Goal: Task Accomplishment & Management: Manage account settings

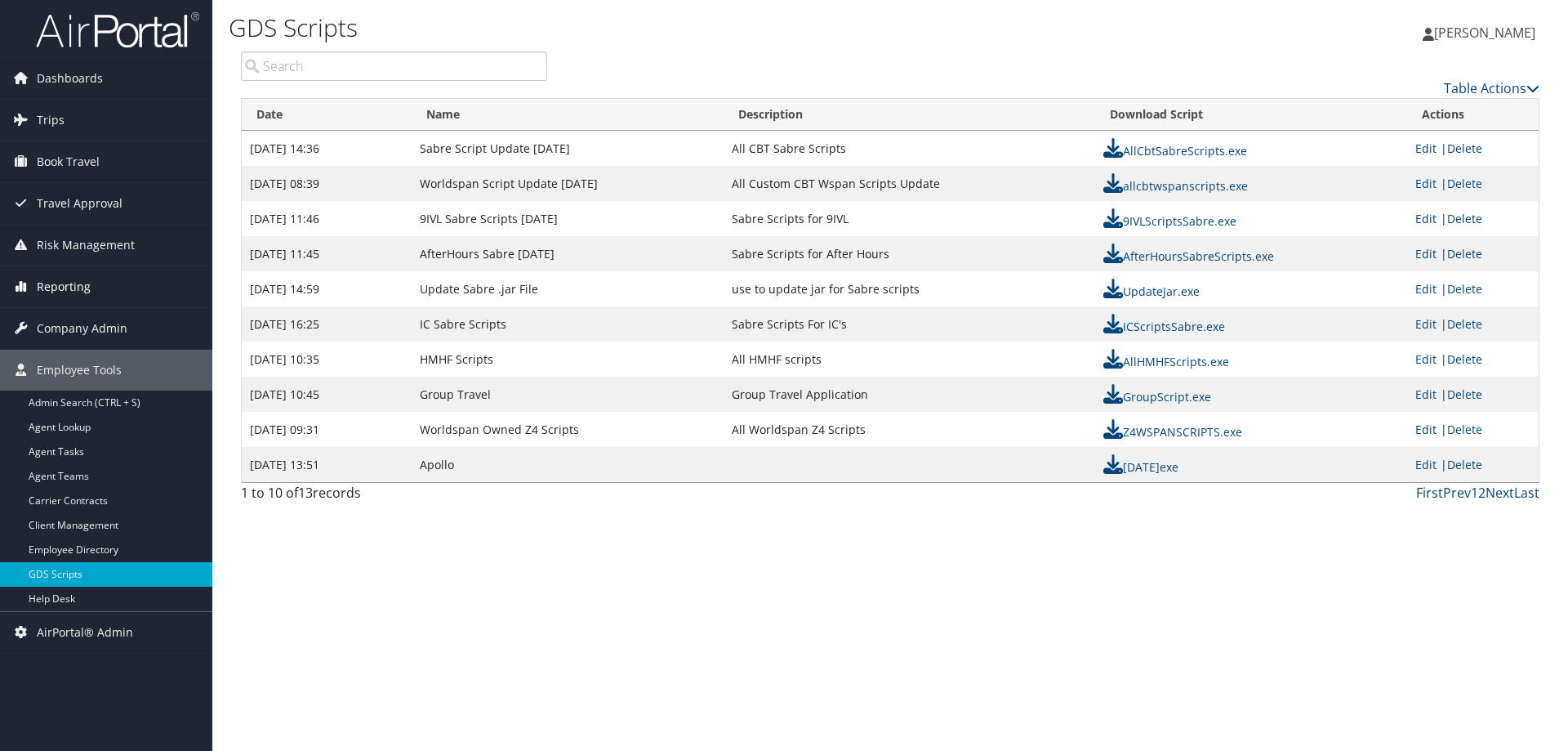
click at [70, 283] on span "Reporting" at bounding box center [63, 287] width 53 height 41
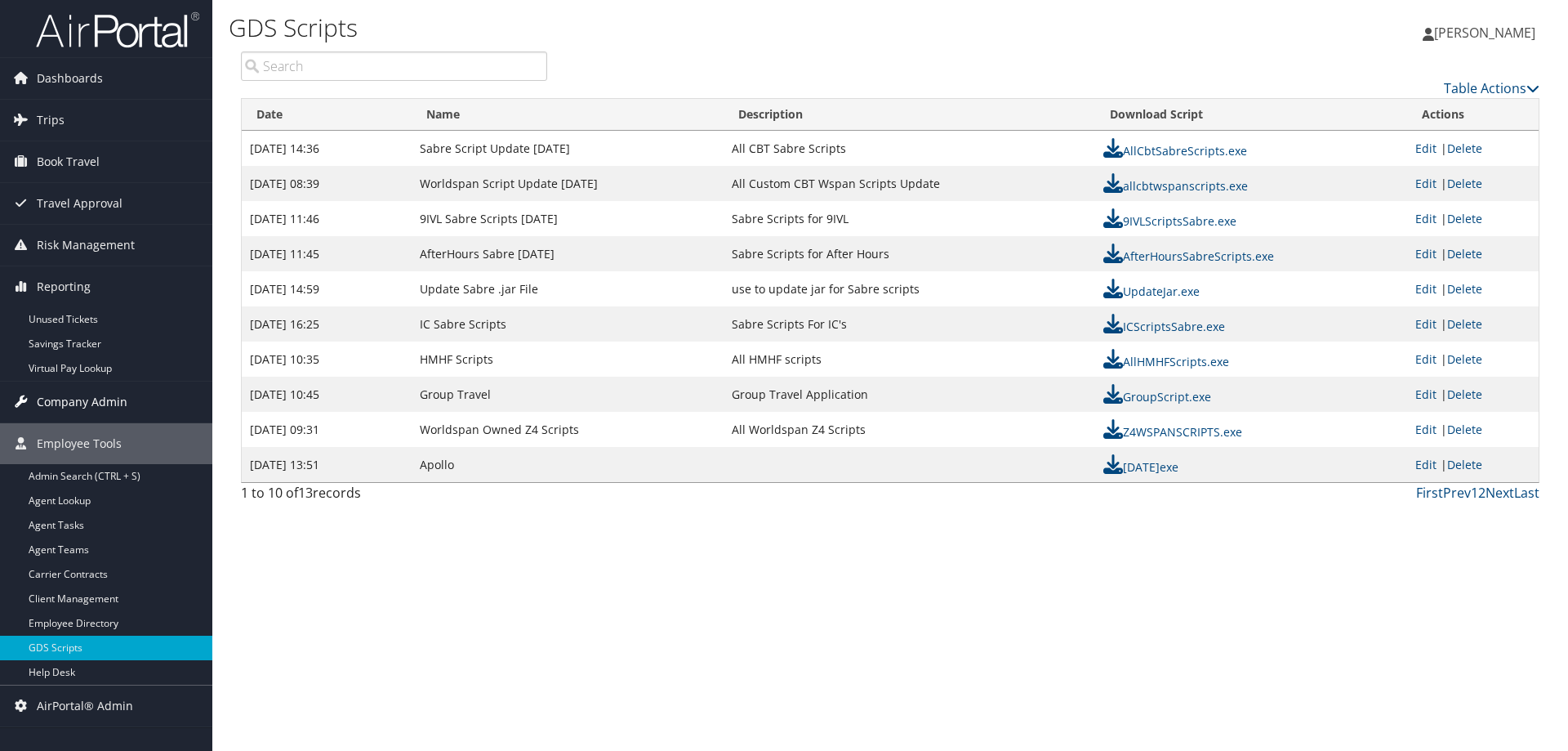
click at [68, 397] on span "Company Admin" at bounding box center [82, 402] width 90 height 41
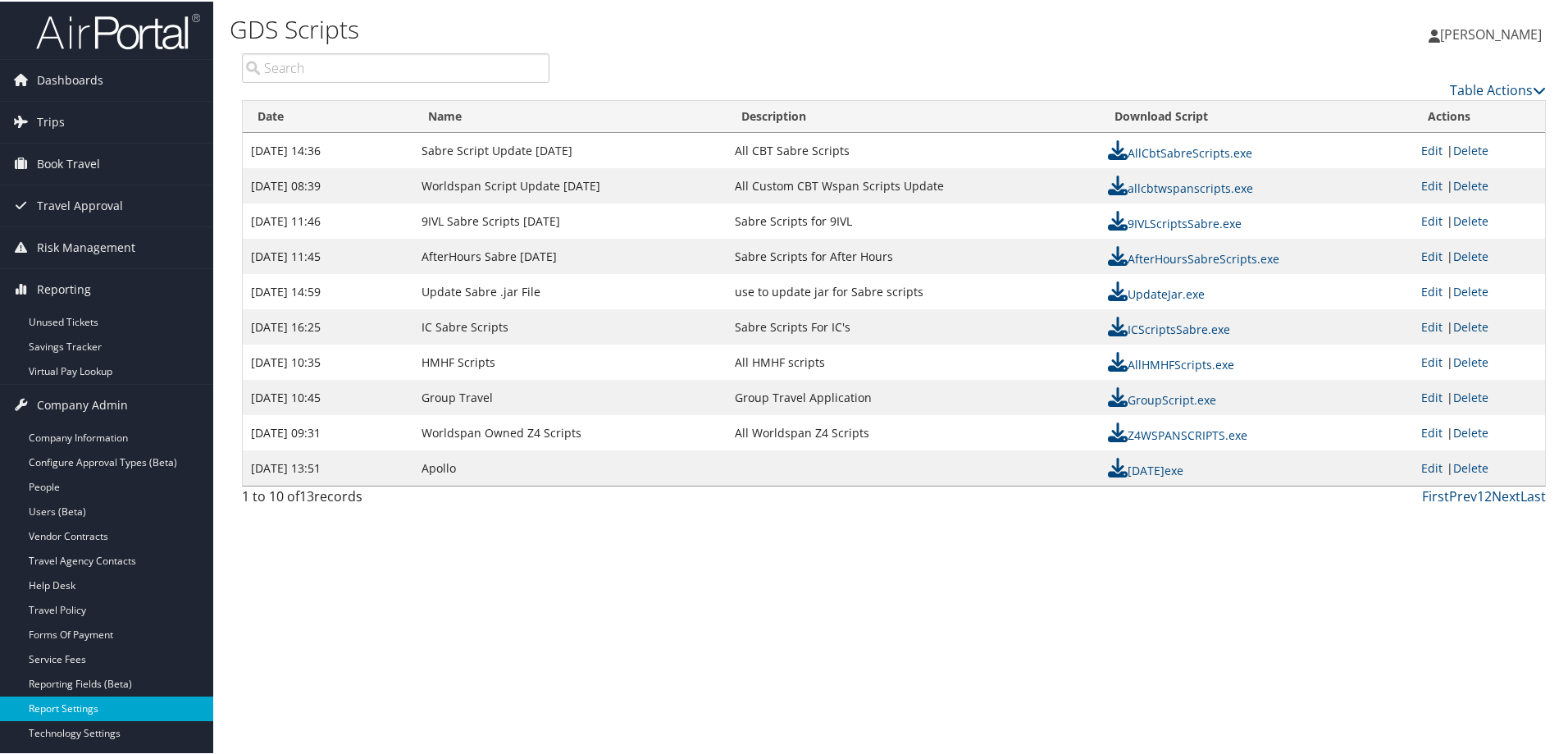
click at [72, 703] on link "Report Settings" at bounding box center [106, 706] width 214 height 24
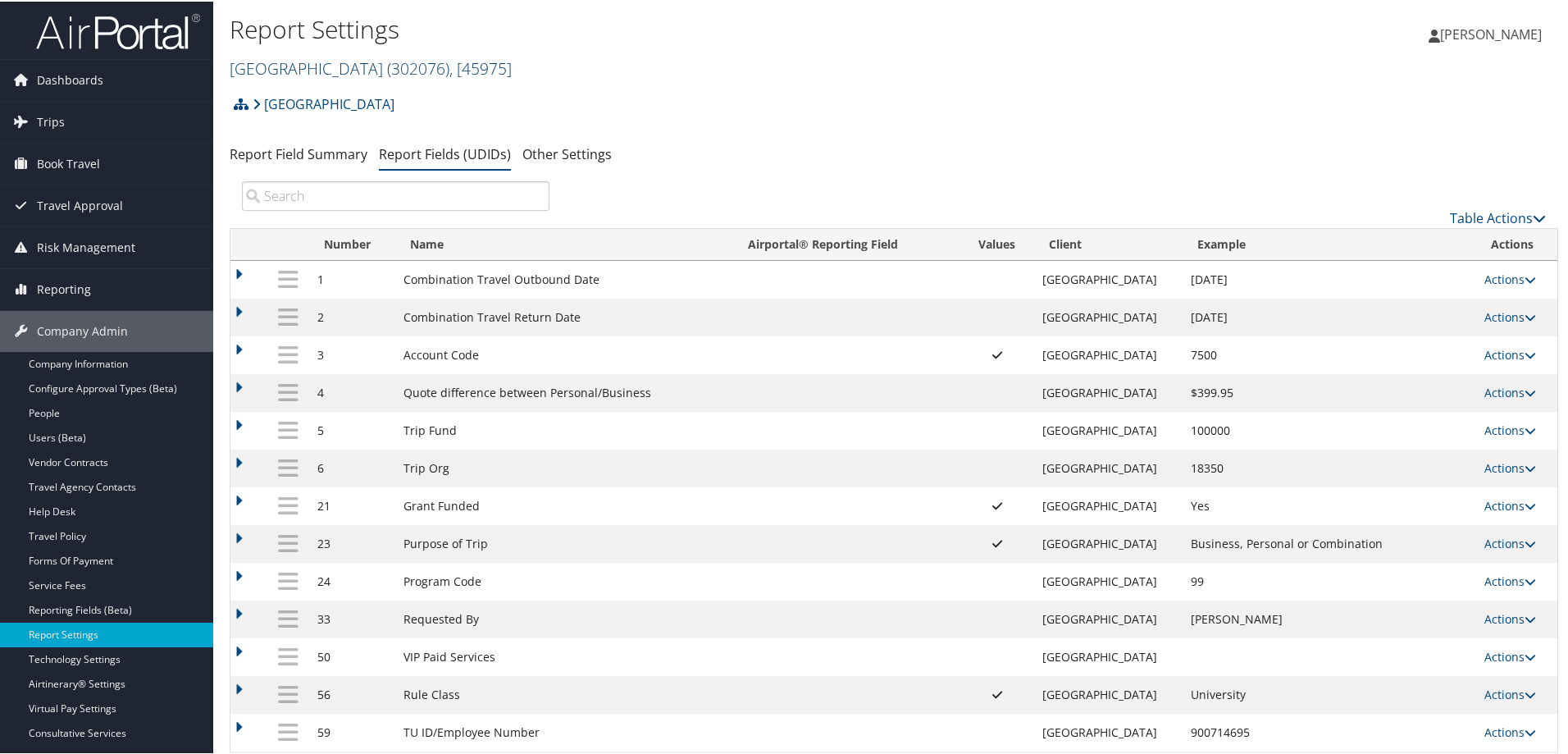
click at [301, 64] on link "[GEOGRAPHIC_DATA] ( 302076 ) , [ 45975 ]" at bounding box center [370, 66] width 282 height 22
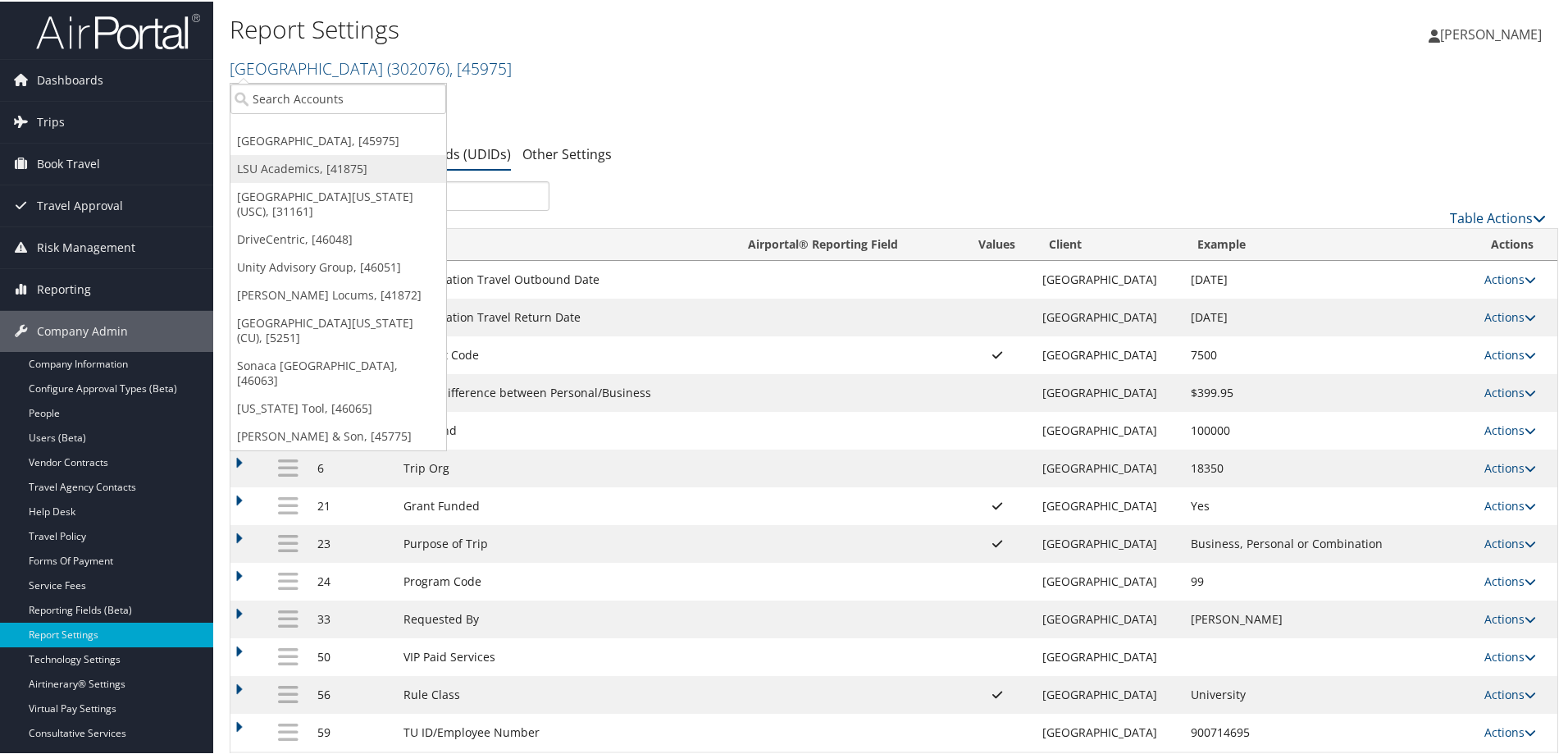
click at [295, 156] on link "LSU Academics, [41875]" at bounding box center [337, 167] width 216 height 28
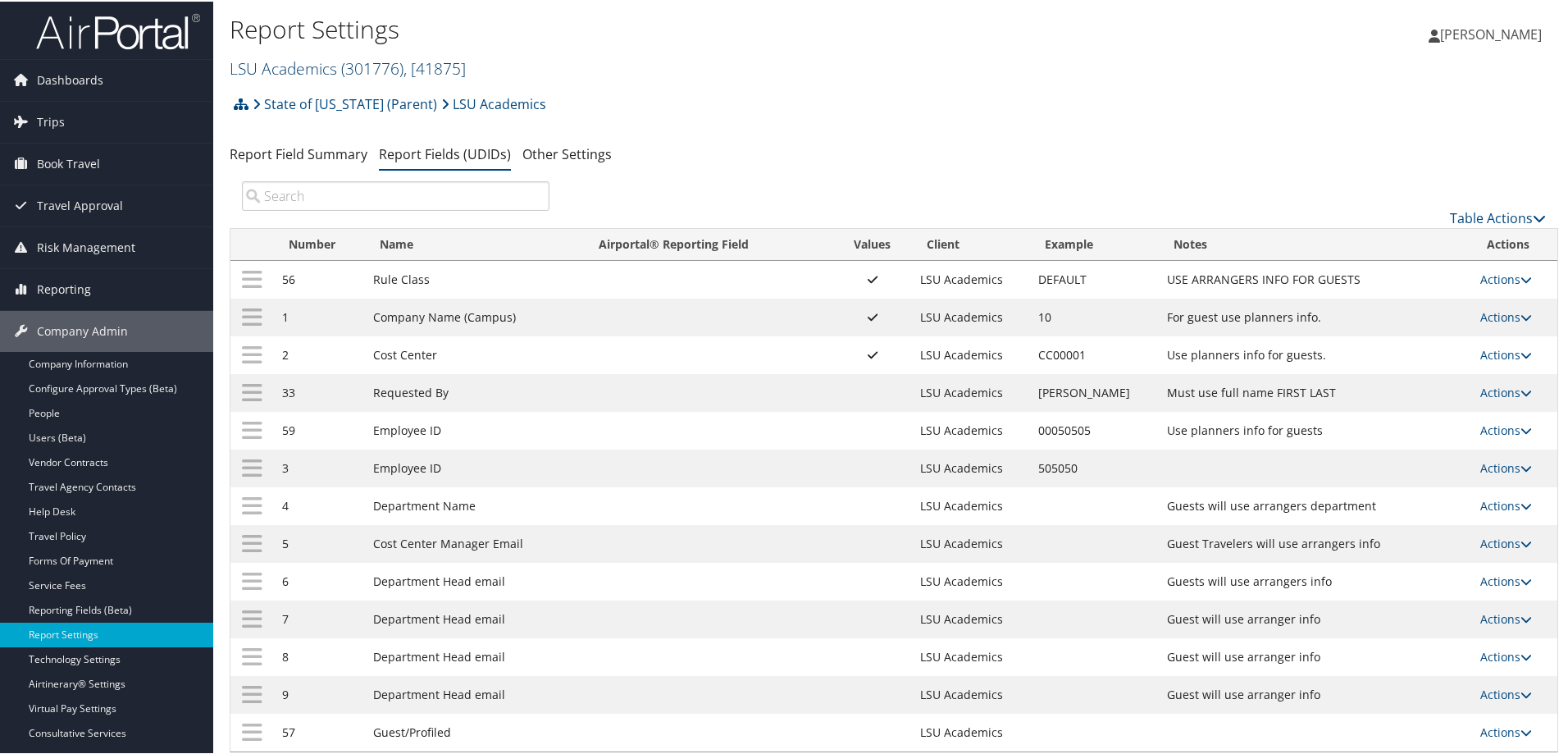
click at [335, 69] on link "LSU Academics ( 301776 ) , [ 41875 ]" at bounding box center [347, 66] width 236 height 22
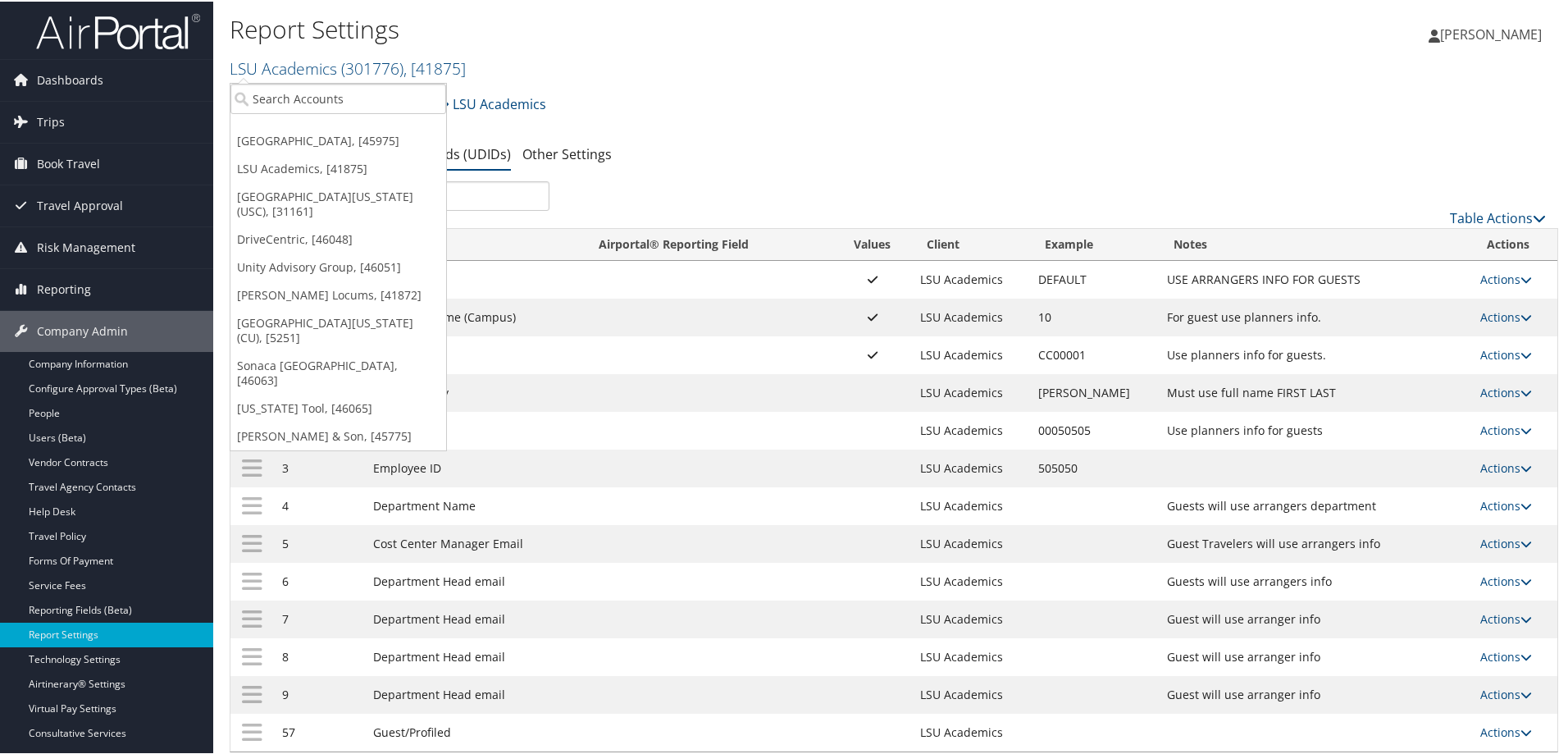
click at [716, 64] on h2 "LSU Academics ( 301776 ) , [ 41875 ]" at bounding box center [672, 65] width 885 height 28
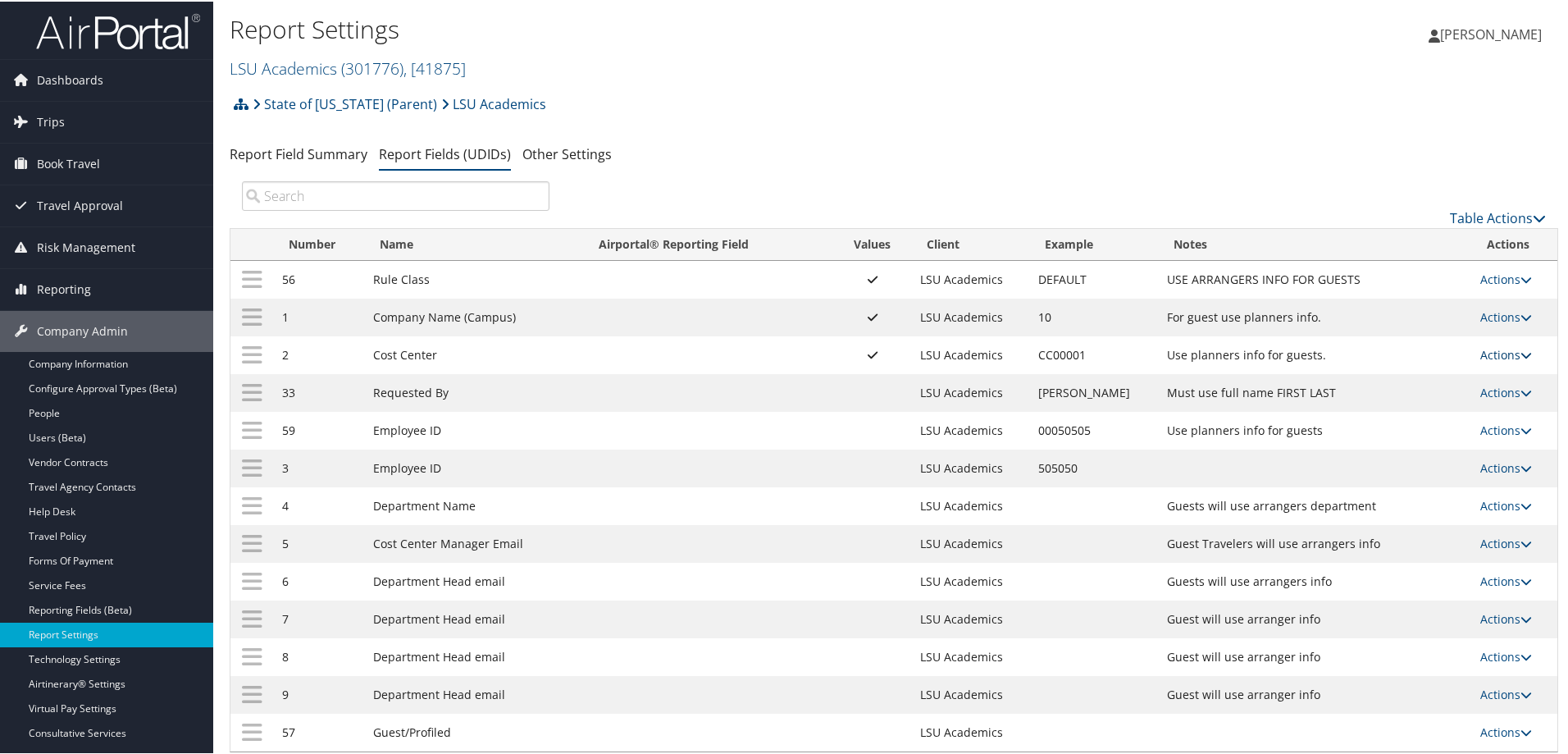
click at [1490, 357] on link "Actions" at bounding box center [1506, 353] width 52 height 16
click at [1393, 384] on link "Update Report Field Values" at bounding box center [1434, 377] width 177 height 28
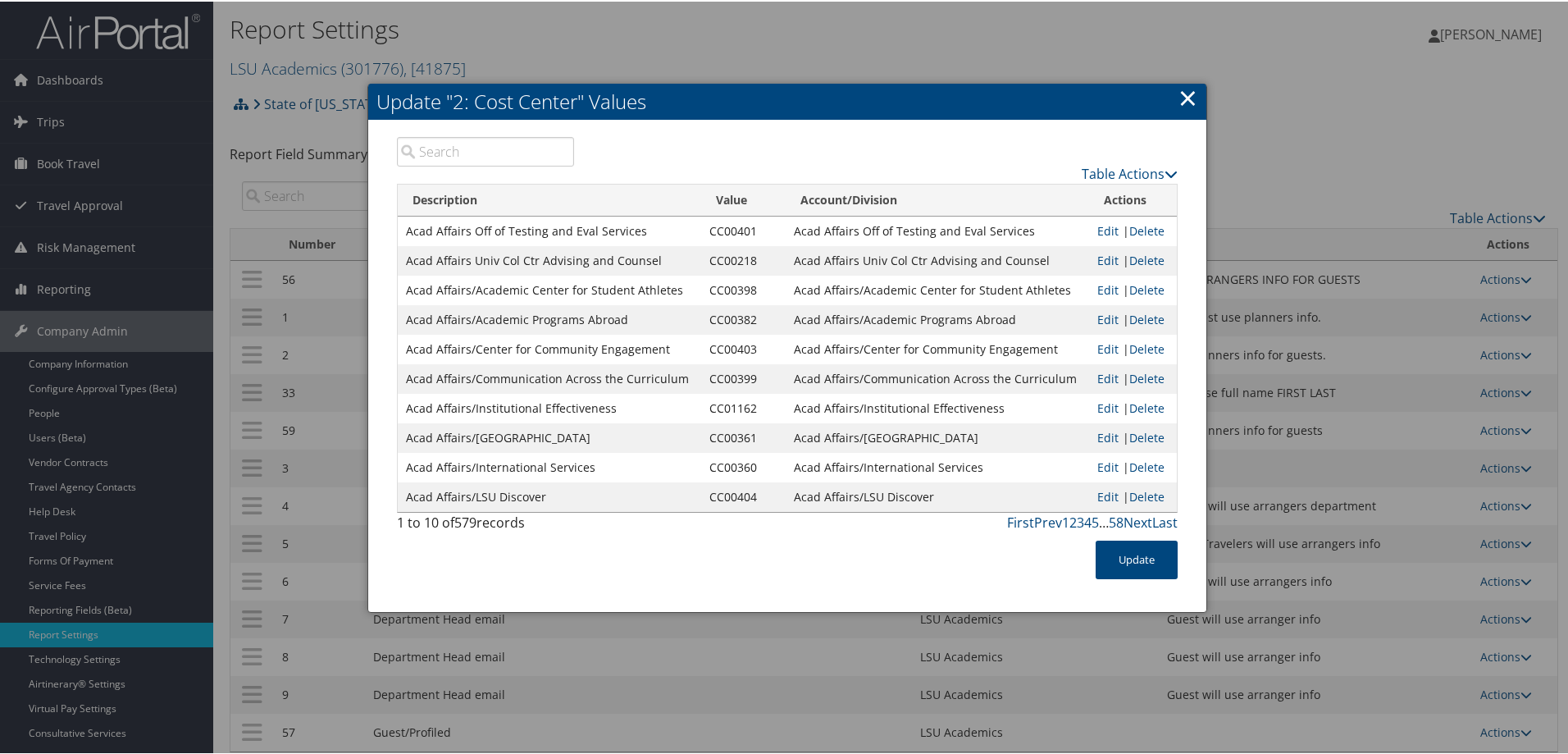
click at [1190, 99] on link "×" at bounding box center [1187, 97] width 19 height 33
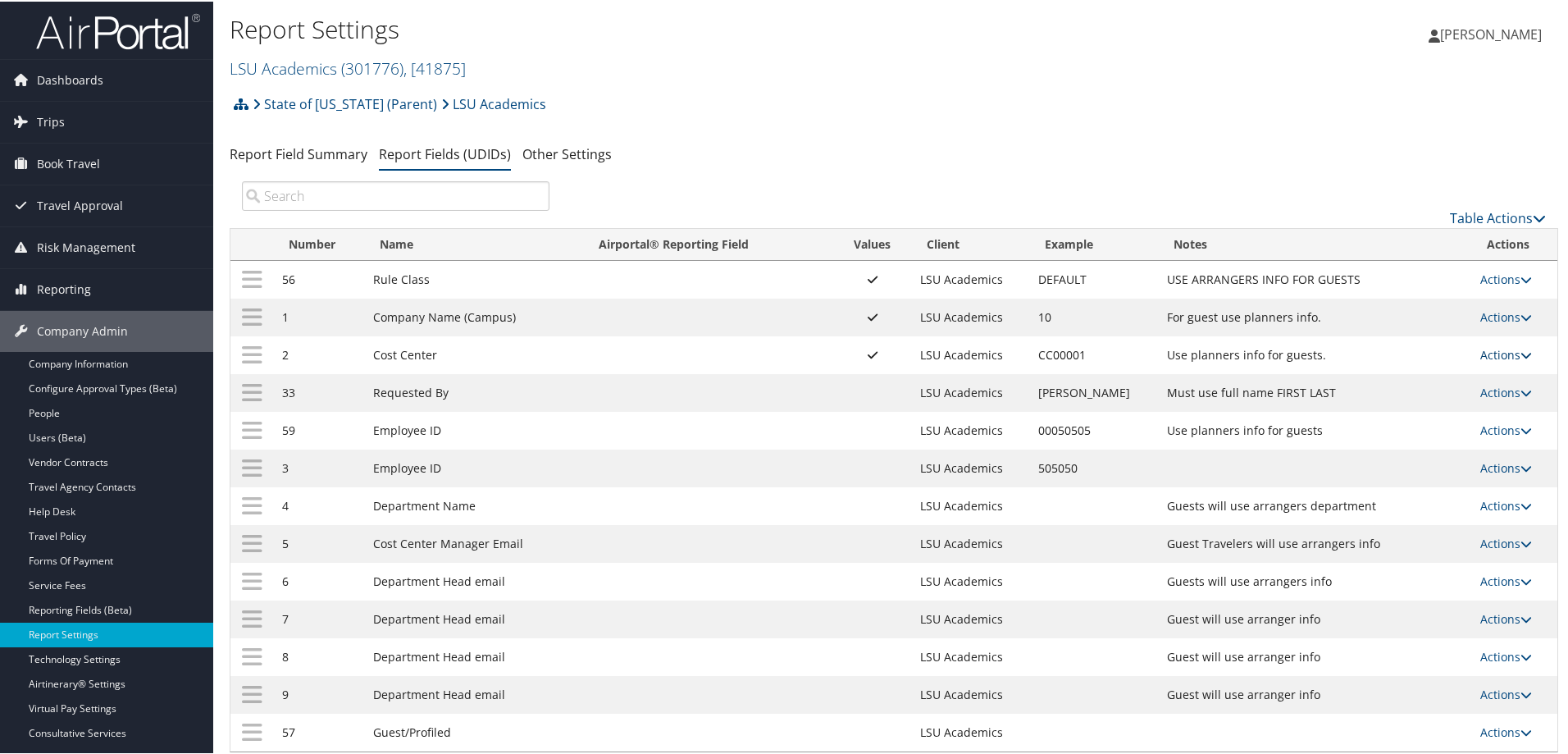
click at [1486, 348] on link "Actions" at bounding box center [1506, 353] width 52 height 16
click at [1384, 376] on link "Update Report Field Values" at bounding box center [1434, 377] width 177 height 28
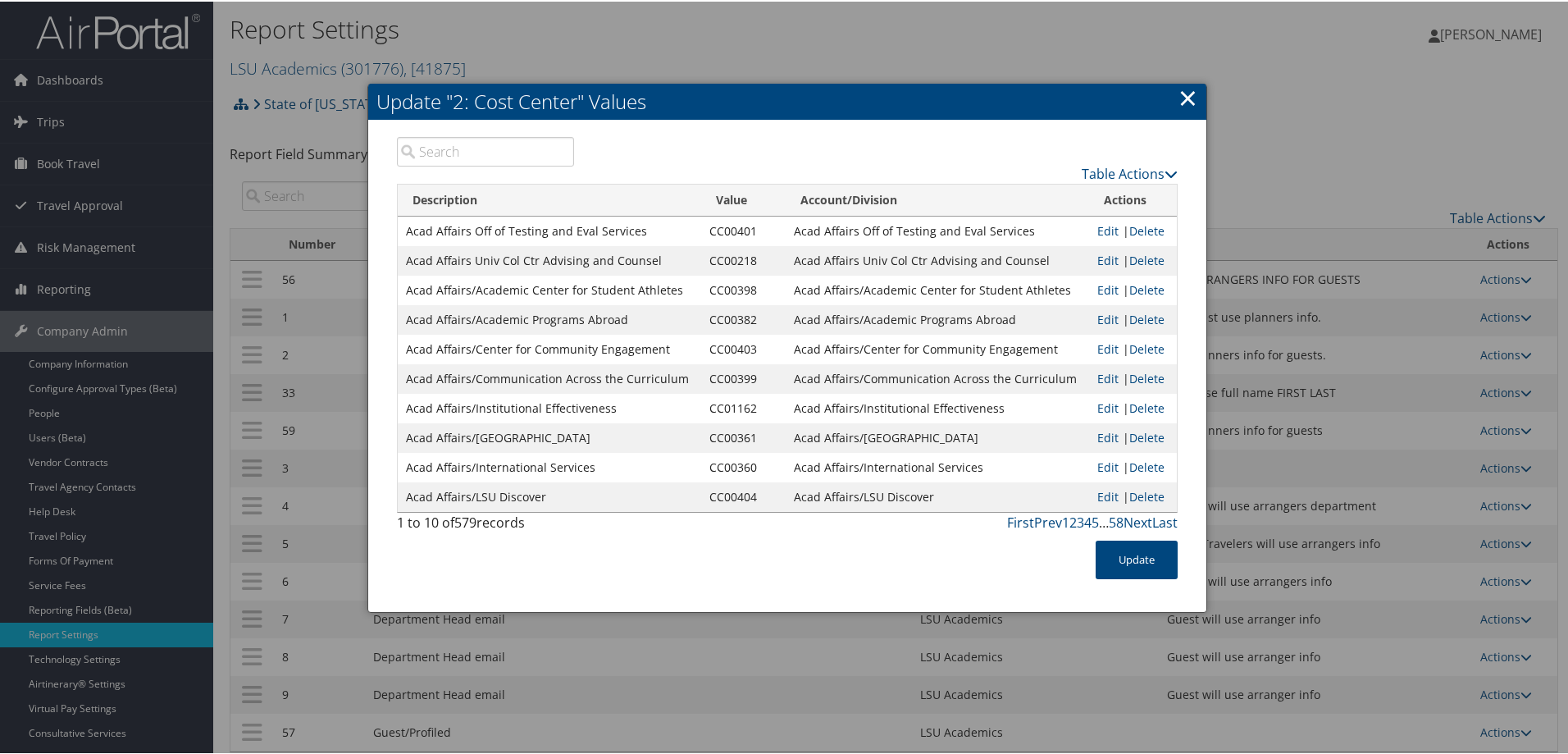
click at [1189, 98] on link "×" at bounding box center [1187, 97] width 19 height 33
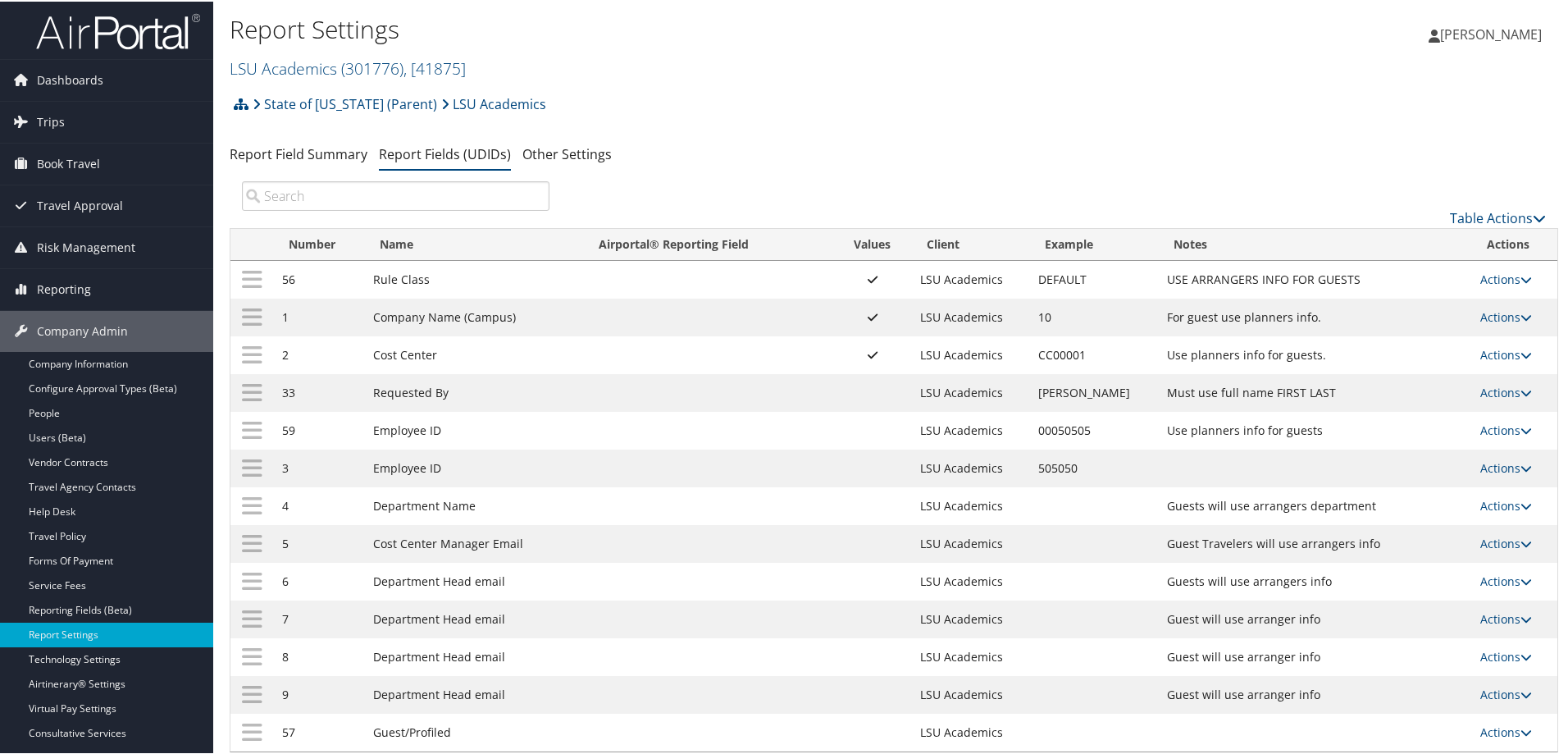
scroll to position [82, 0]
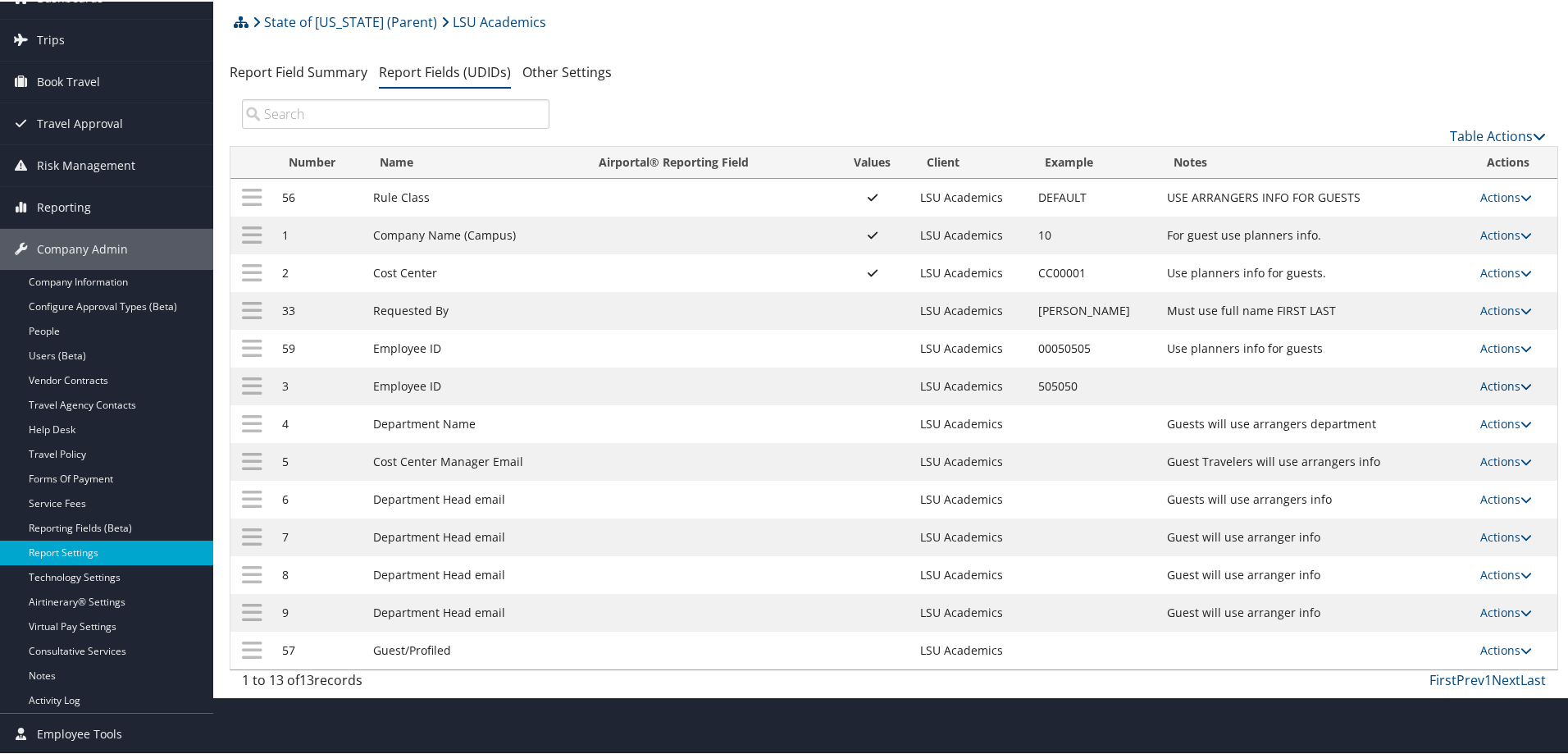
drag, startPoint x: 1484, startPoint y: 381, endPoint x: 1492, endPoint y: 386, distance: 9.4
click at [1484, 381] on link "Actions" at bounding box center [1506, 384] width 52 height 16
click at [1392, 463] on link "Edit" at bounding box center [1434, 464] width 177 height 28
select select "profiled"
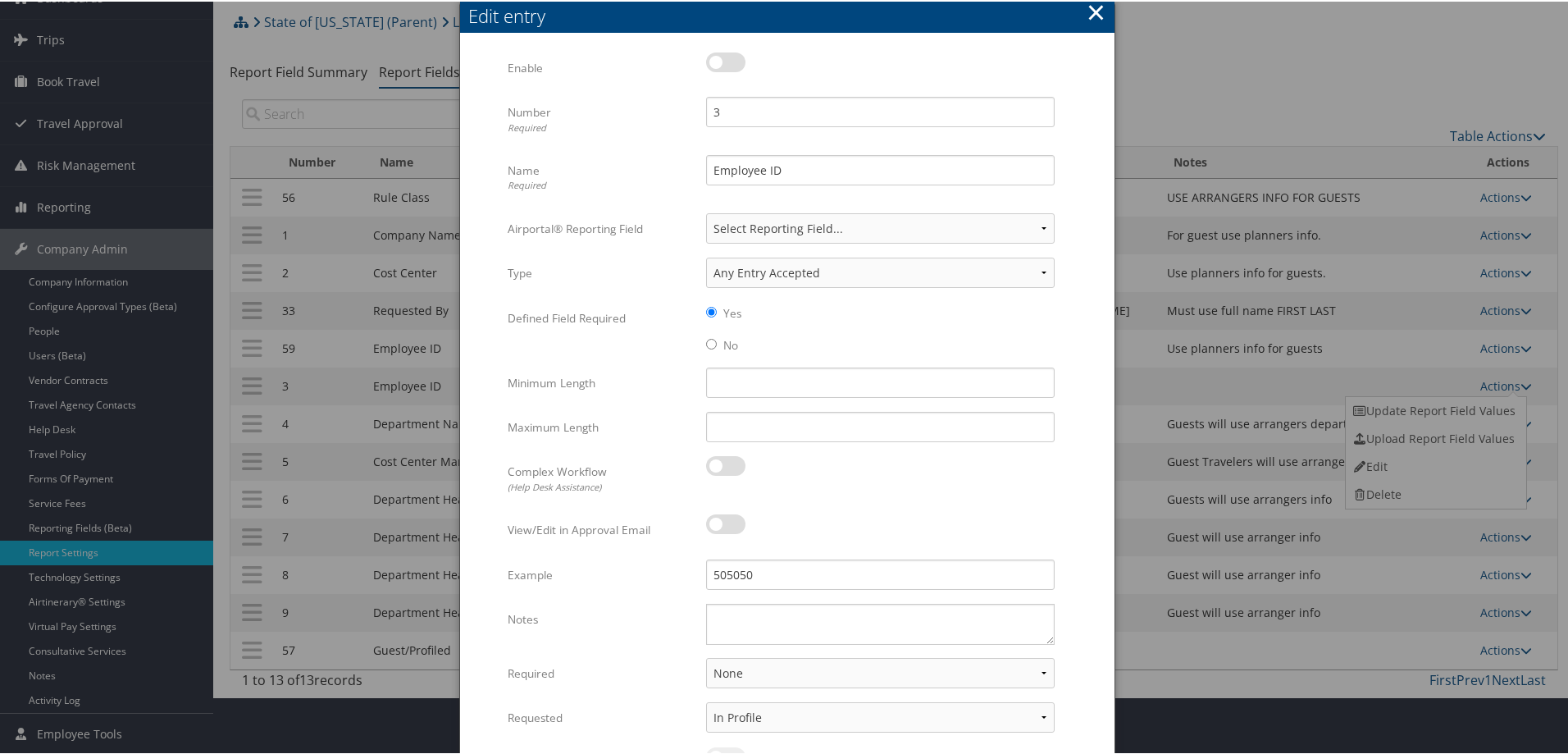
click at [1093, 12] on button "×" at bounding box center [1095, 11] width 19 height 33
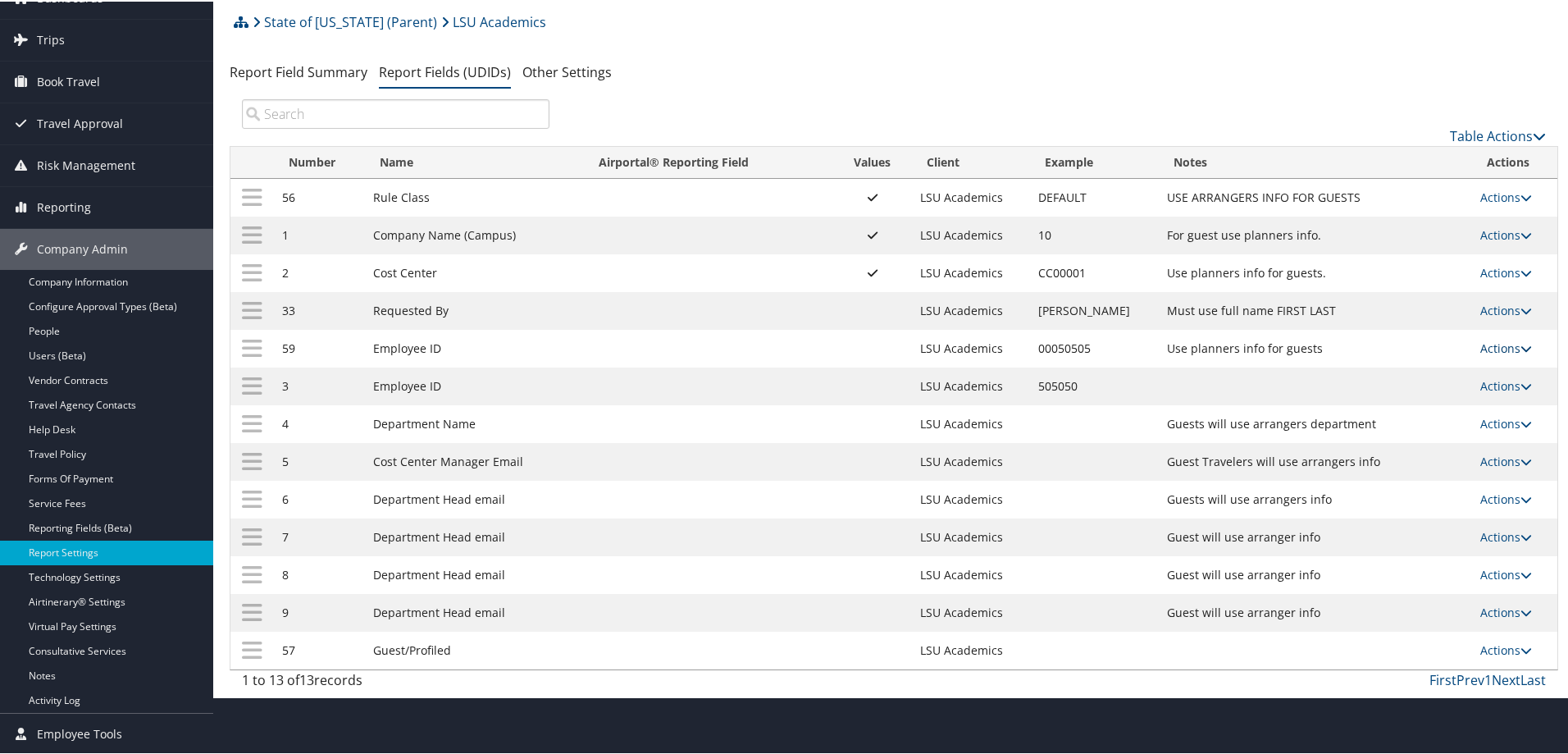
click at [1497, 341] on link "Actions" at bounding box center [1506, 346] width 52 height 16
click at [1403, 435] on link "Edit" at bounding box center [1434, 427] width 177 height 28
select select "profiled"
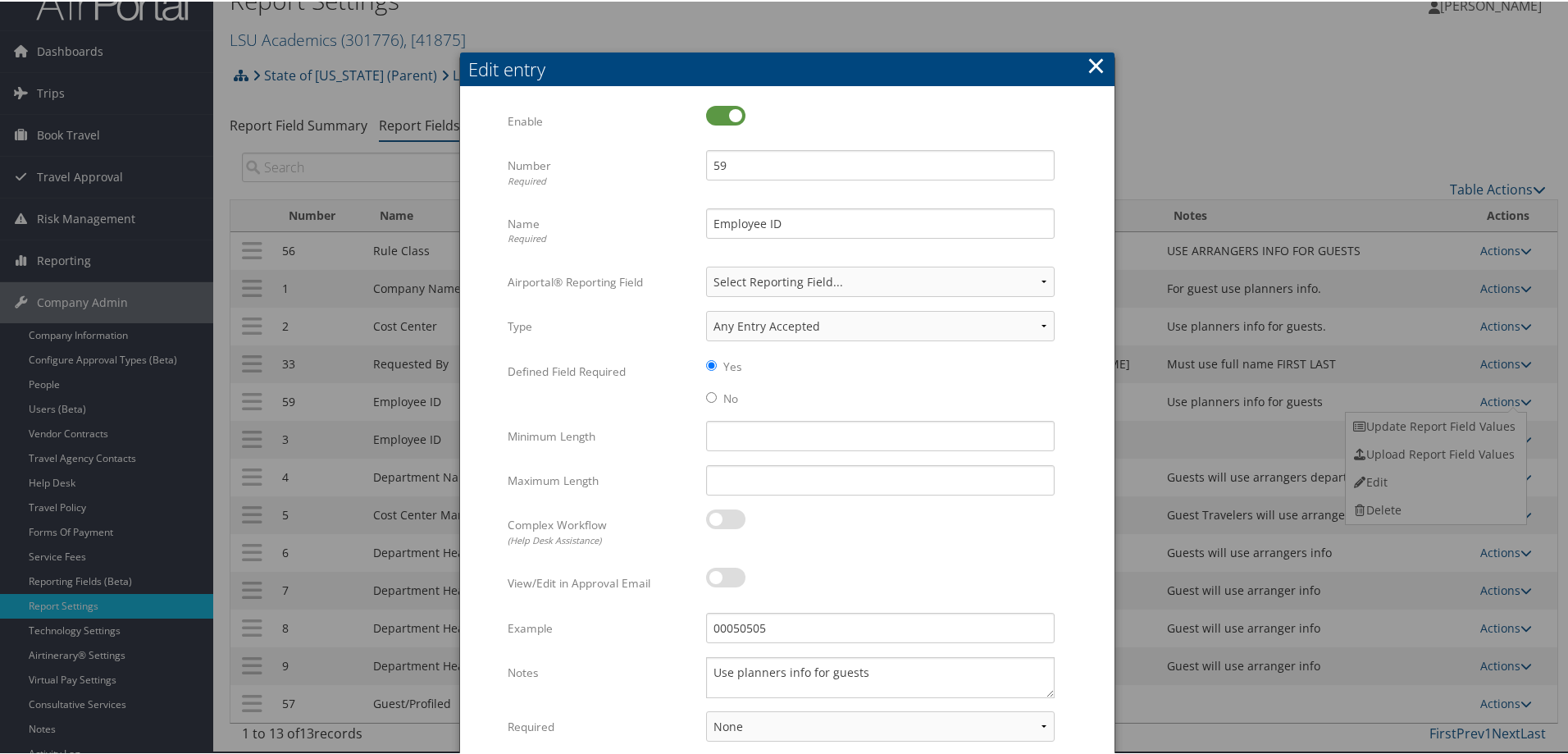
scroll to position [0, 0]
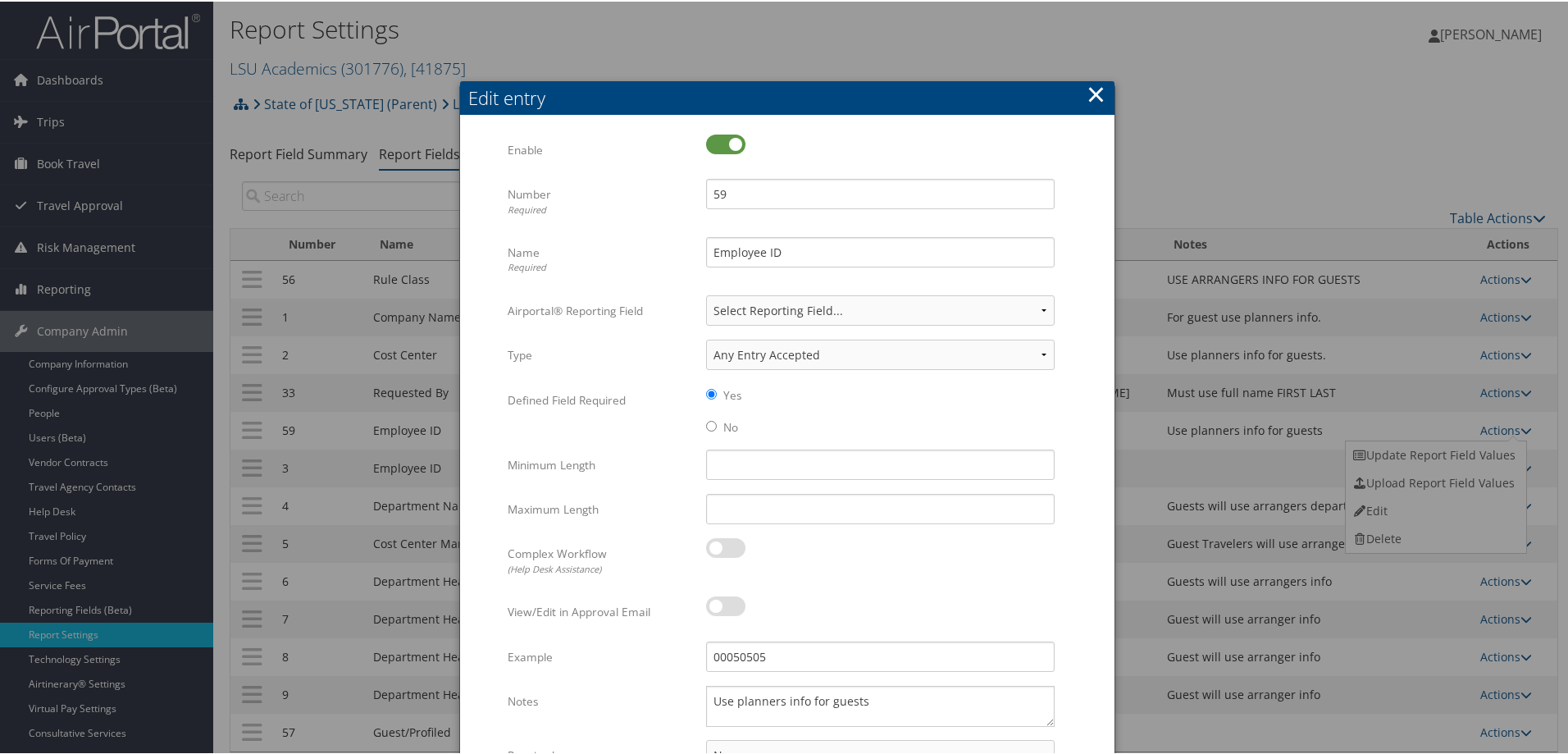
click at [1101, 95] on button "×" at bounding box center [1095, 93] width 19 height 33
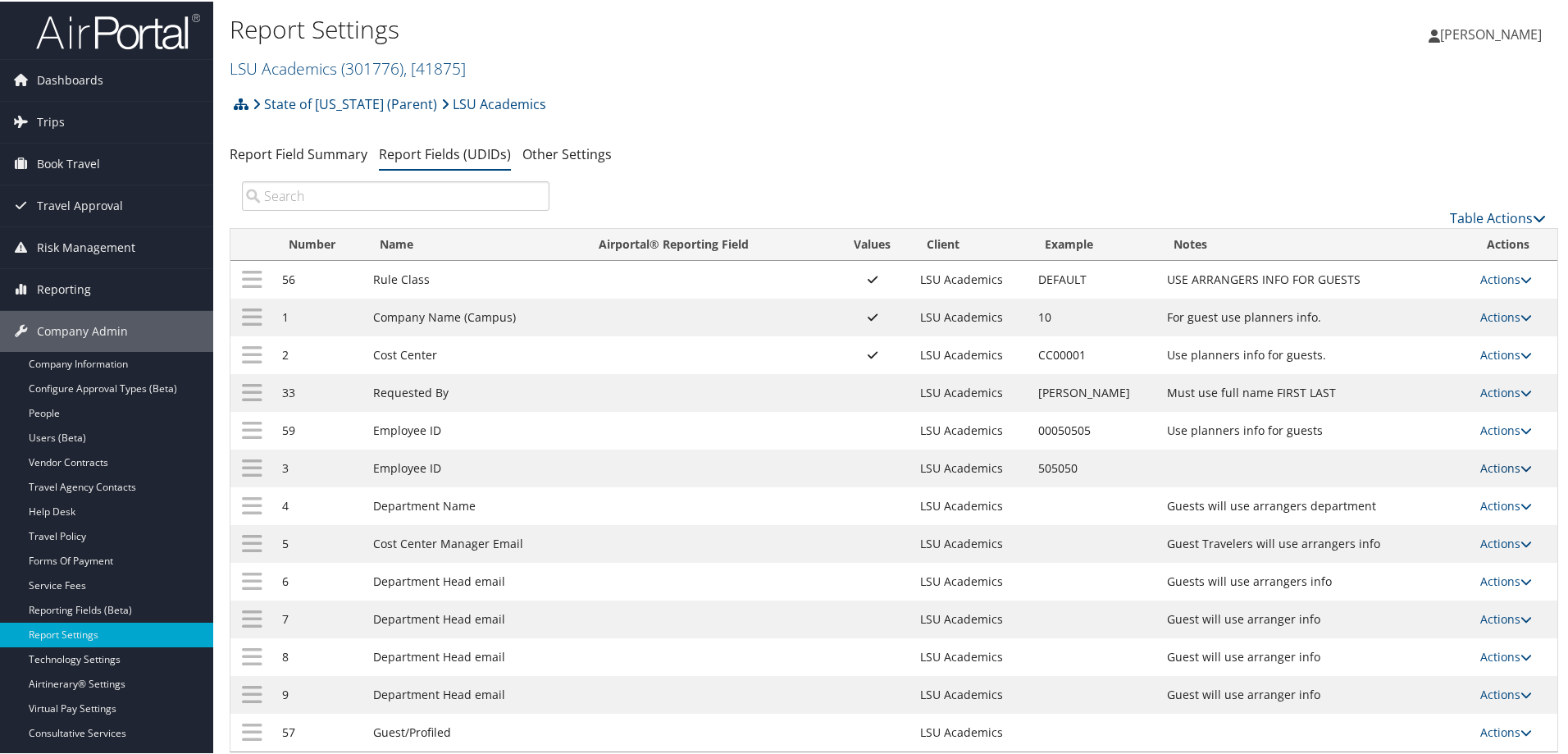
click at [1505, 461] on link "Actions" at bounding box center [1506, 466] width 52 height 16
click at [1420, 545] on link "Edit" at bounding box center [1434, 547] width 177 height 28
select select "profiled"
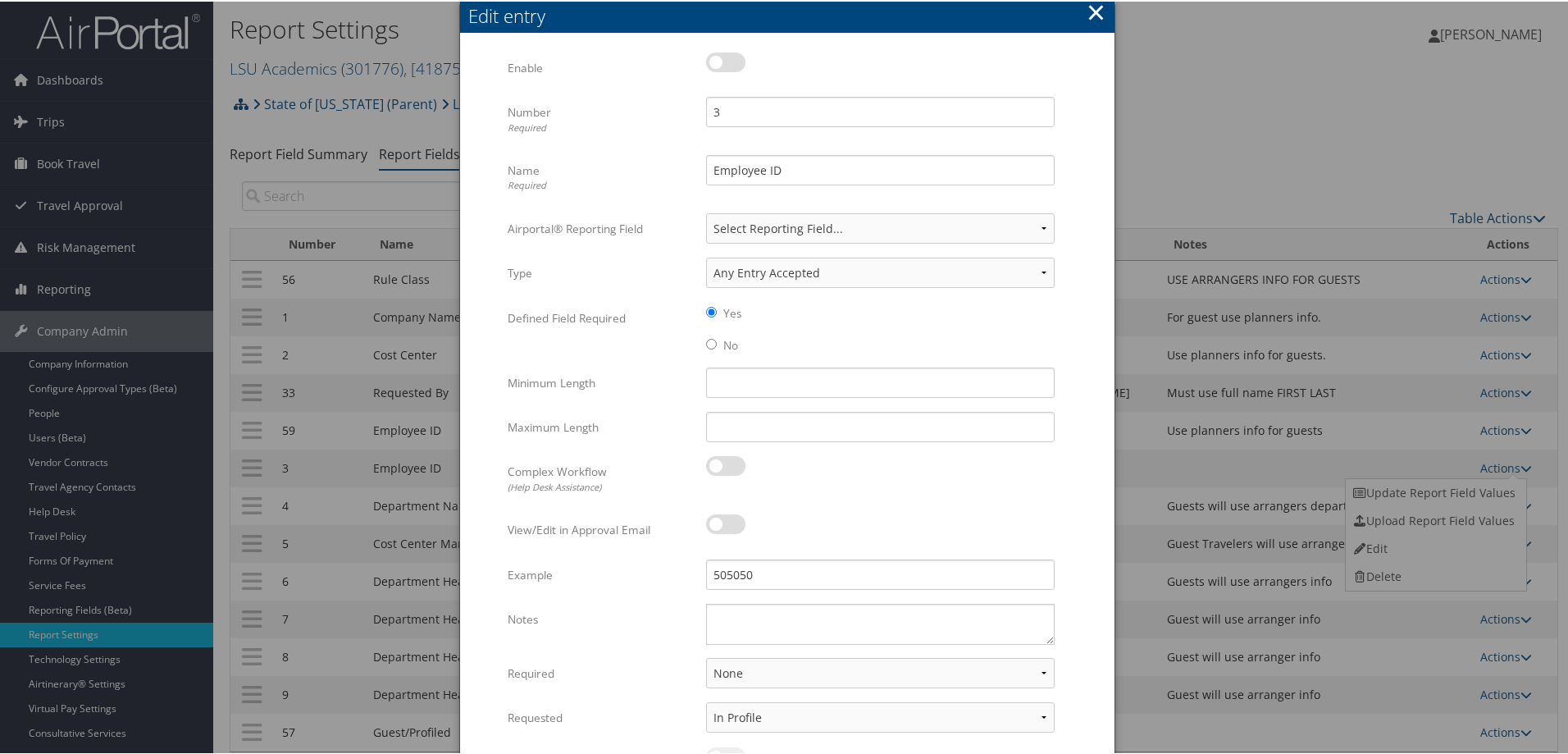
click at [1089, 12] on button "×" at bounding box center [1095, 11] width 19 height 33
